Goal: Task Accomplishment & Management: Manage account settings

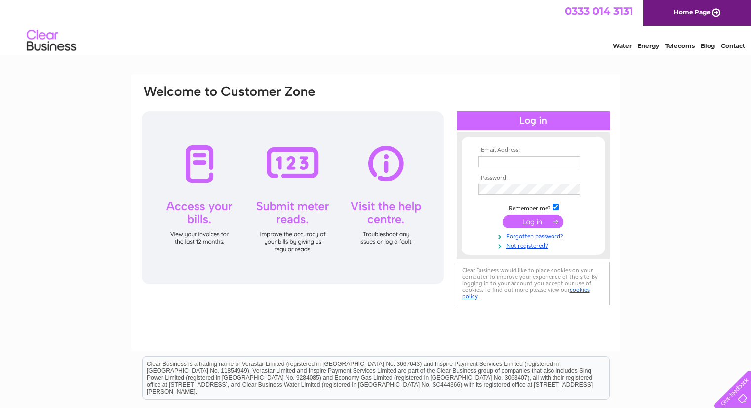
type input "icakeslondon@gmail.com"
click at [547, 224] on input "submit" at bounding box center [533, 221] width 61 height 14
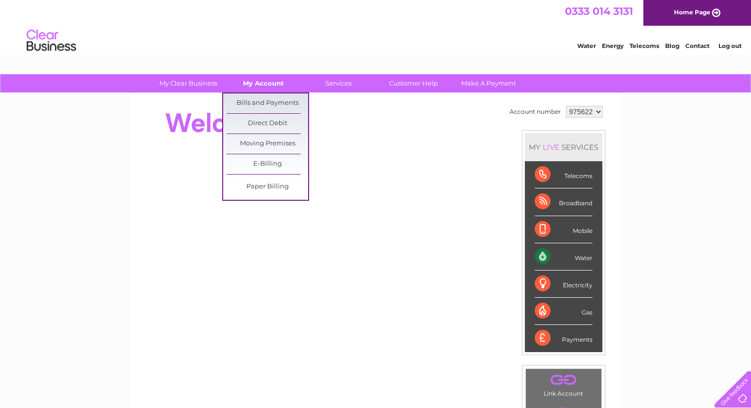
click at [254, 81] on link "My Account" at bounding box center [264, 83] width 82 height 18
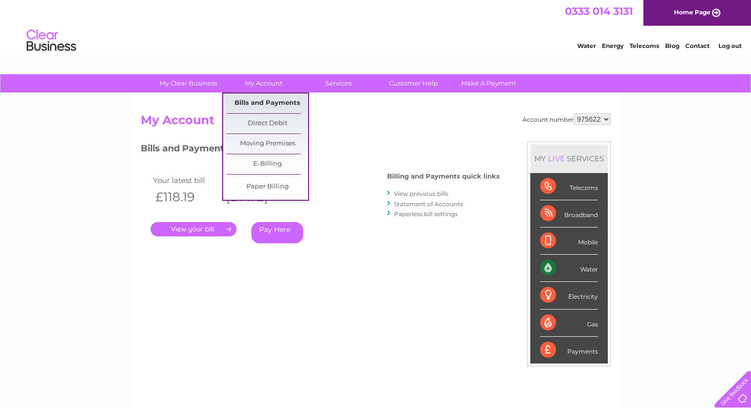
click at [256, 104] on link "Bills and Payments" at bounding box center [268, 103] width 82 height 20
click at [262, 97] on link "Bills and Payments" at bounding box center [268, 103] width 82 height 20
click at [255, 104] on link "Bills and Payments" at bounding box center [268, 103] width 82 height 20
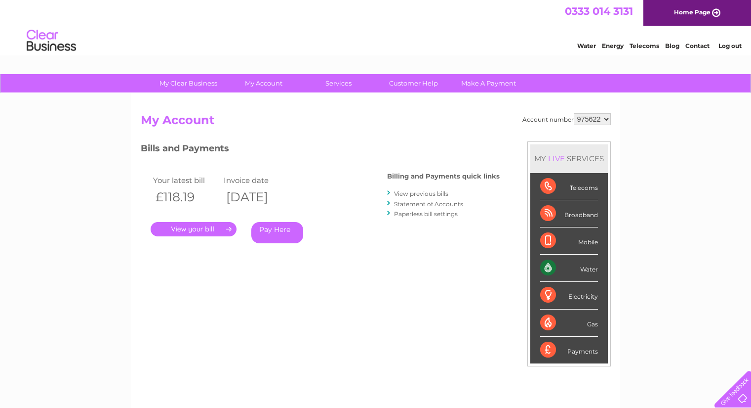
click at [425, 194] on link "View previous bills" at bounding box center [421, 193] width 54 height 7
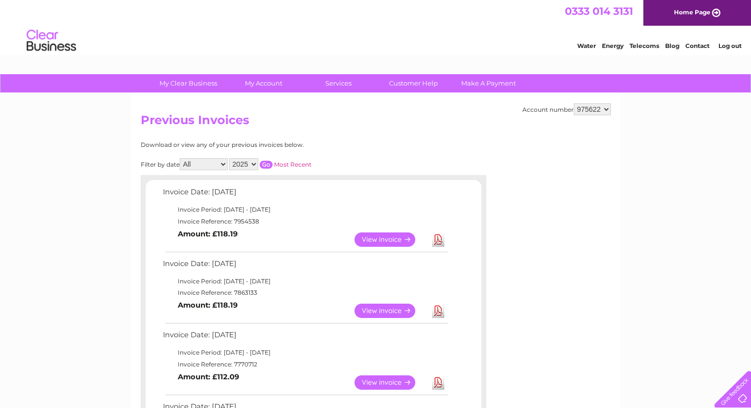
click at [408, 238] on link "View" at bounding box center [391, 239] width 73 height 14
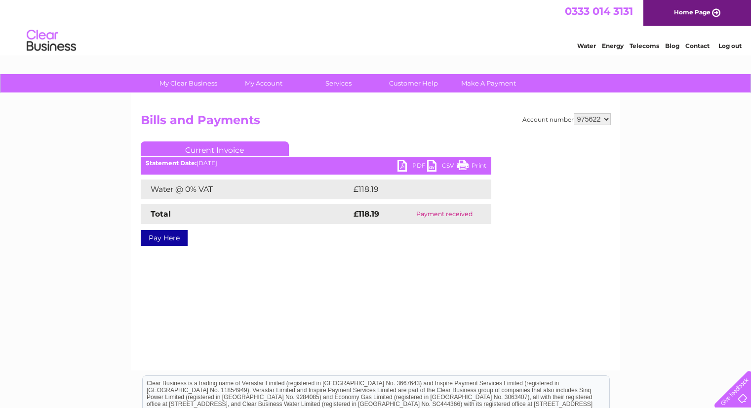
click at [403, 163] on link "PDF" at bounding box center [413, 167] width 30 height 14
